Goal: Information Seeking & Learning: Learn about a topic

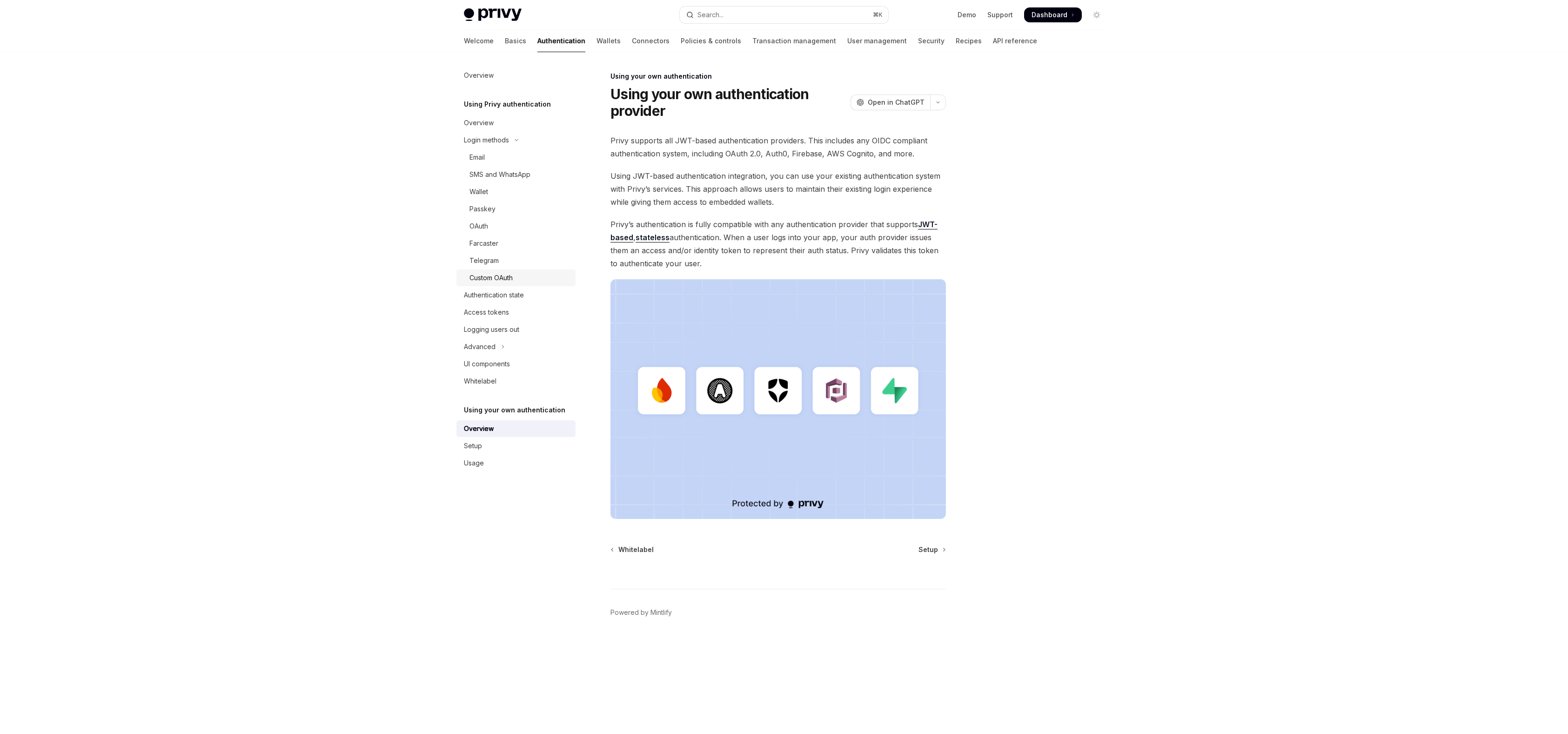
click at [488, 278] on div "Custom OAuth" at bounding box center [492, 278] width 43 height 11
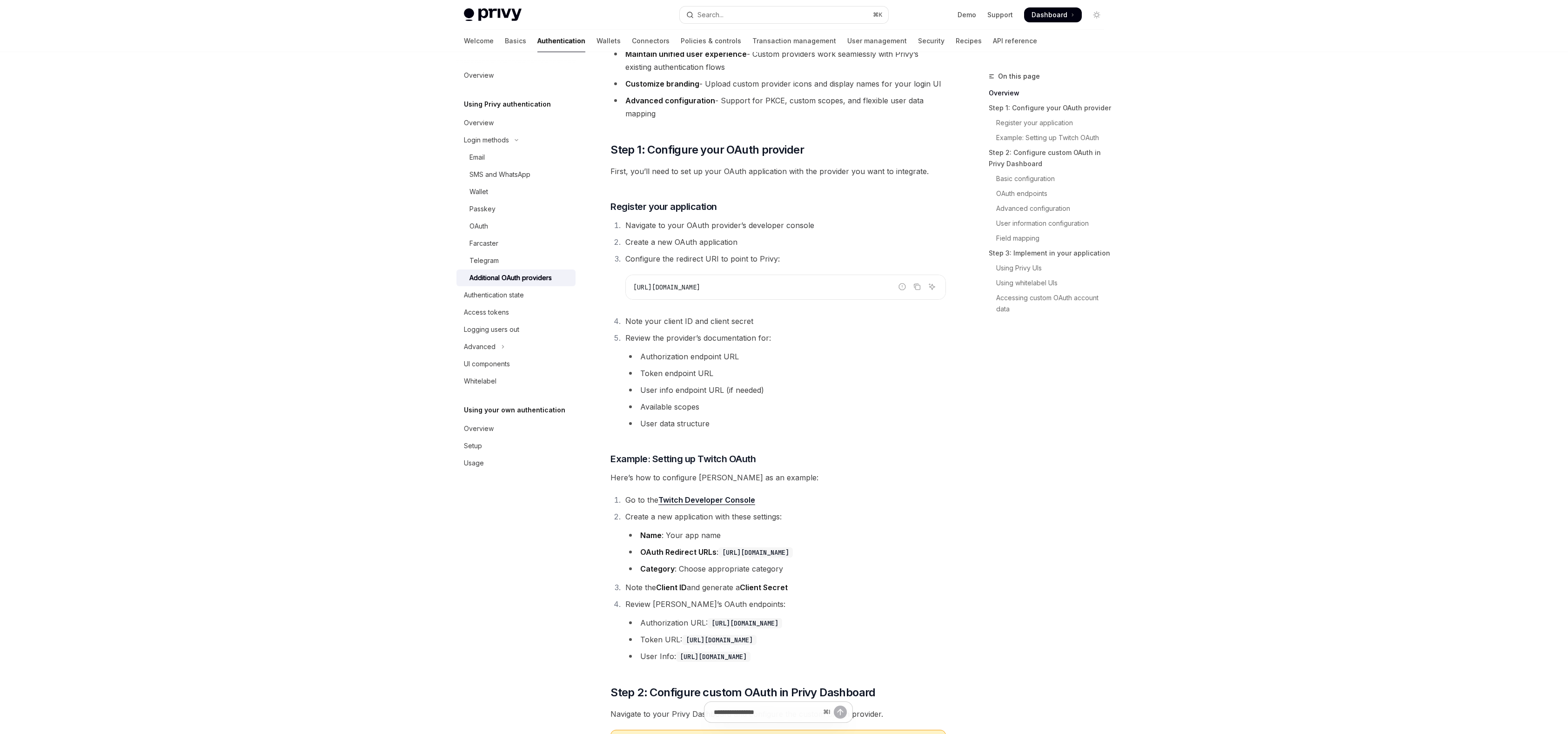
scroll to position [294, 0]
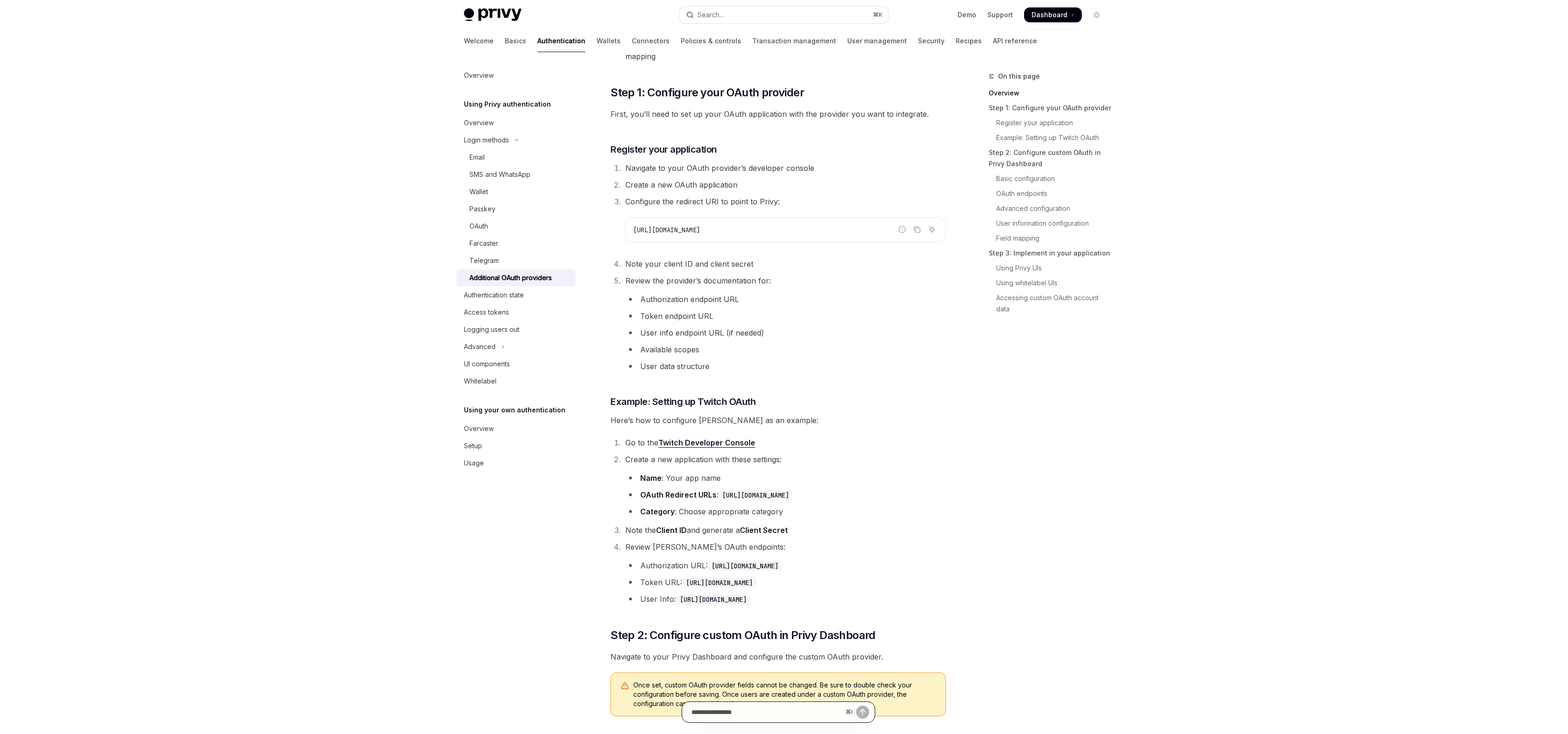
click at [717, 716] on input "Ask a question..." at bounding box center [766, 712] width 150 height 20
click at [741, 599] on code "https://id.twitch.tv/oauth2/userinfo" at bounding box center [713, 599] width 75 height 10
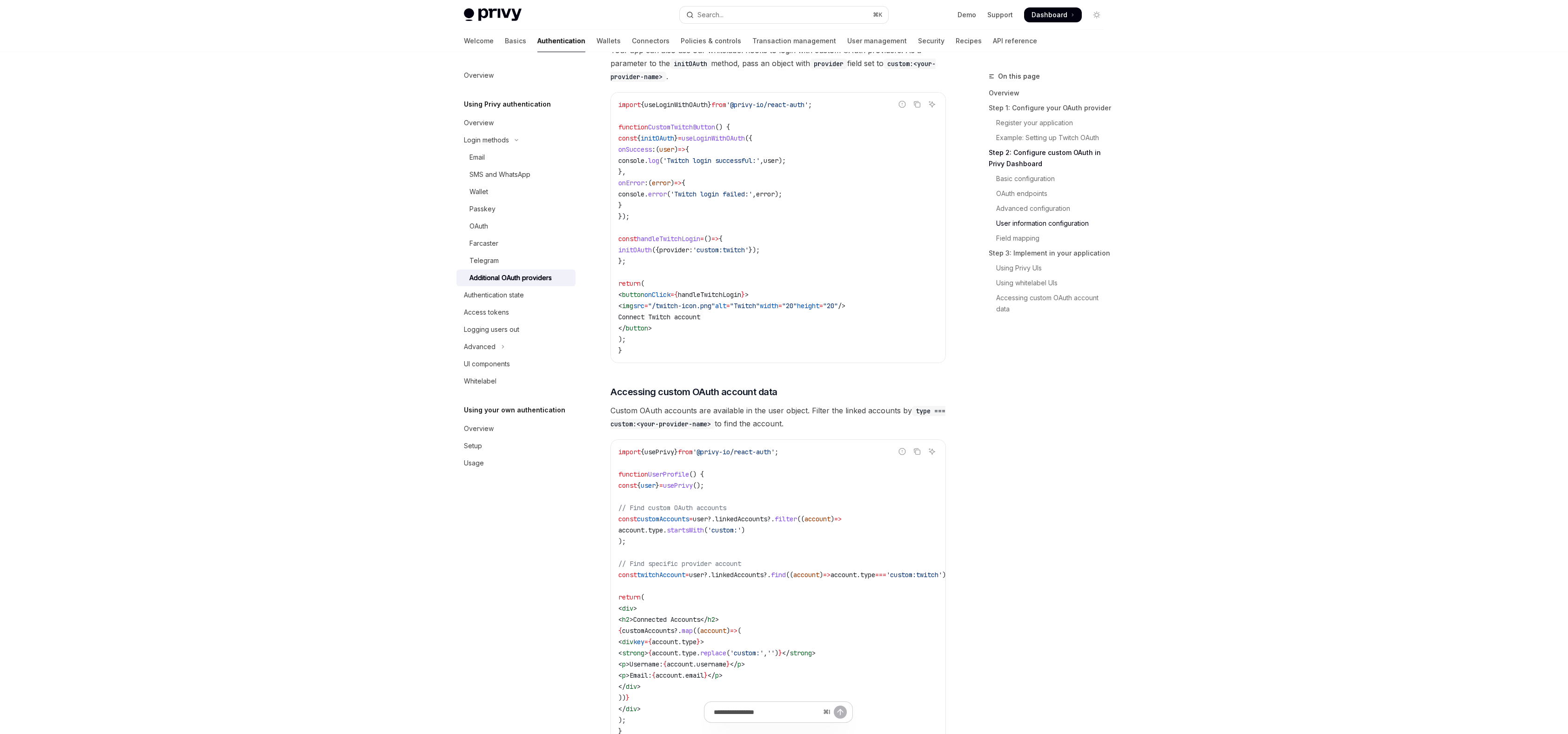
scroll to position [2898, 0]
